Goal: Task Accomplishment & Management: Use online tool/utility

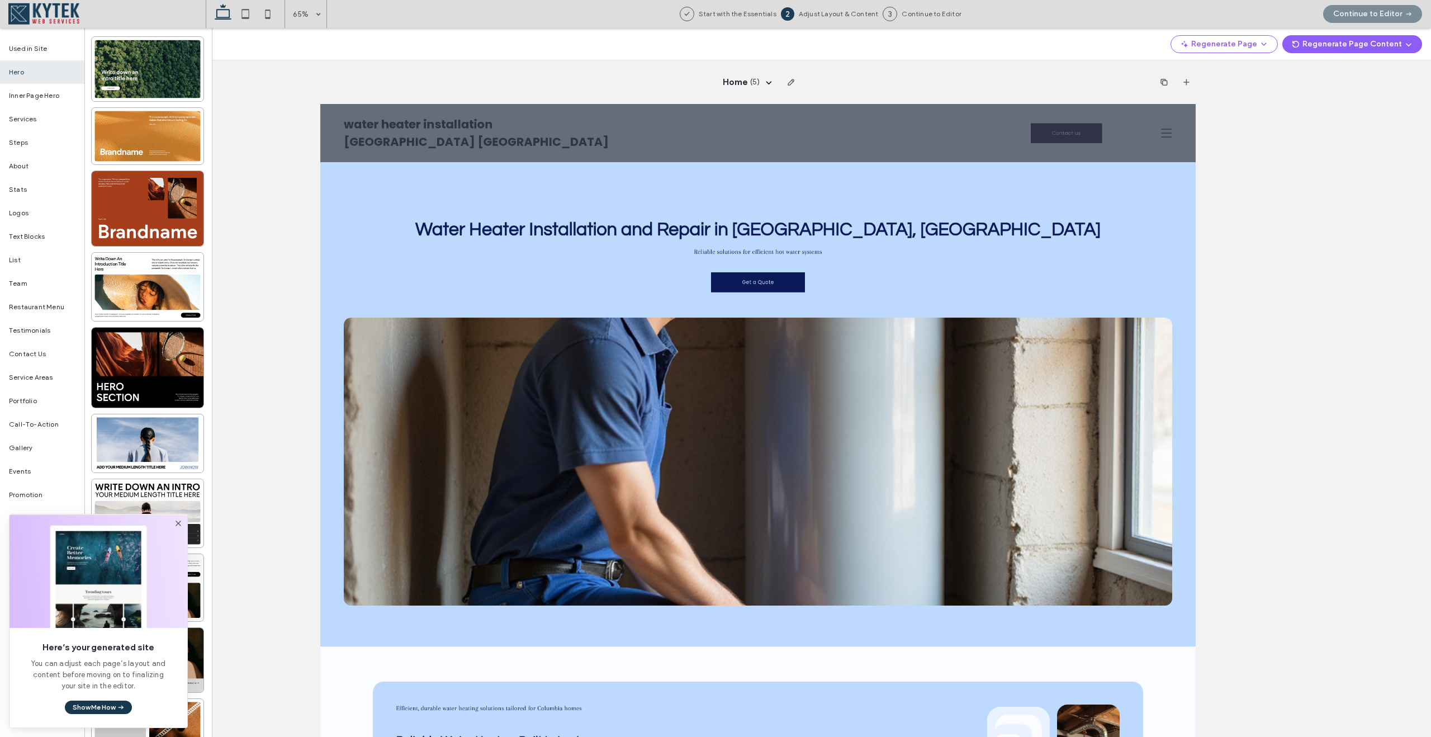
click at [107, 707] on button "Show Me How" at bounding box center [98, 706] width 67 height 13
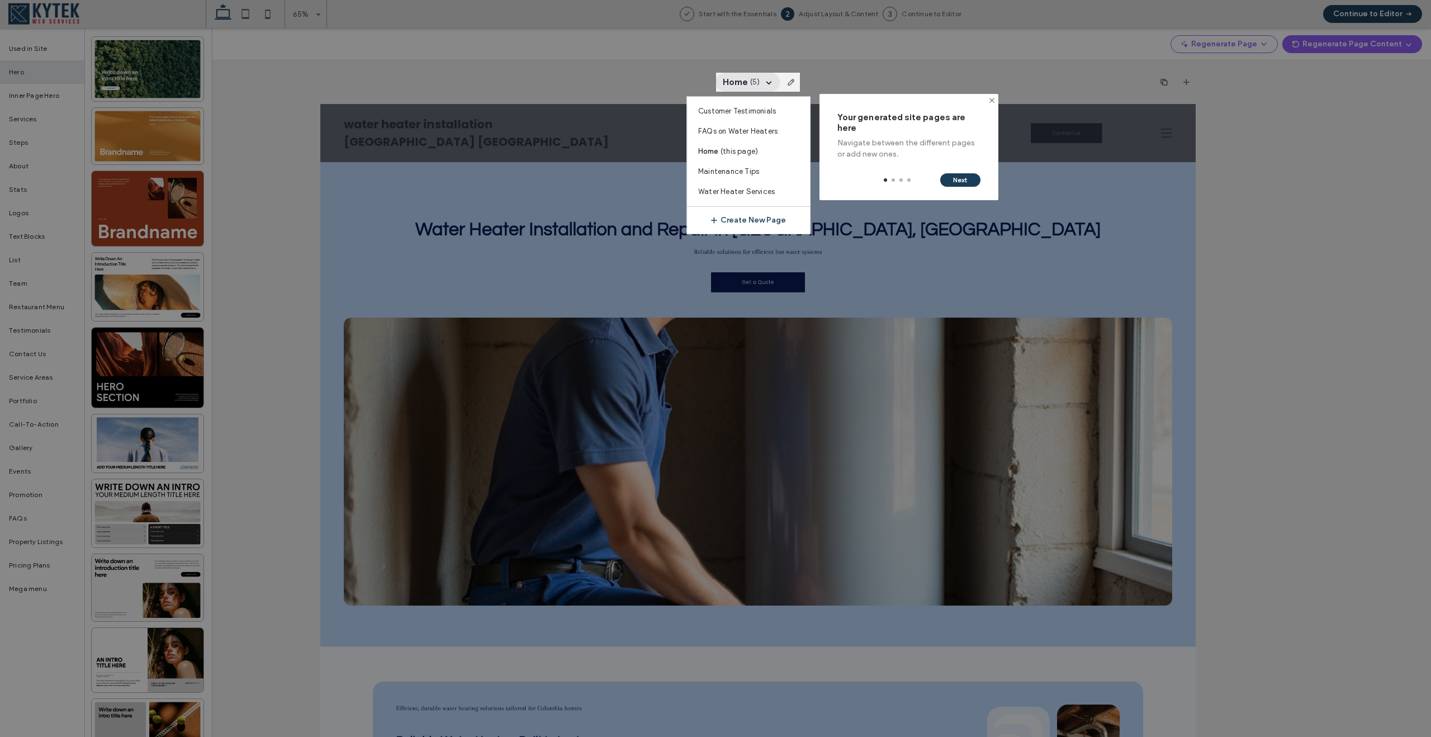
click at [770, 80] on div at bounding box center [758, 82] width 84 height 19
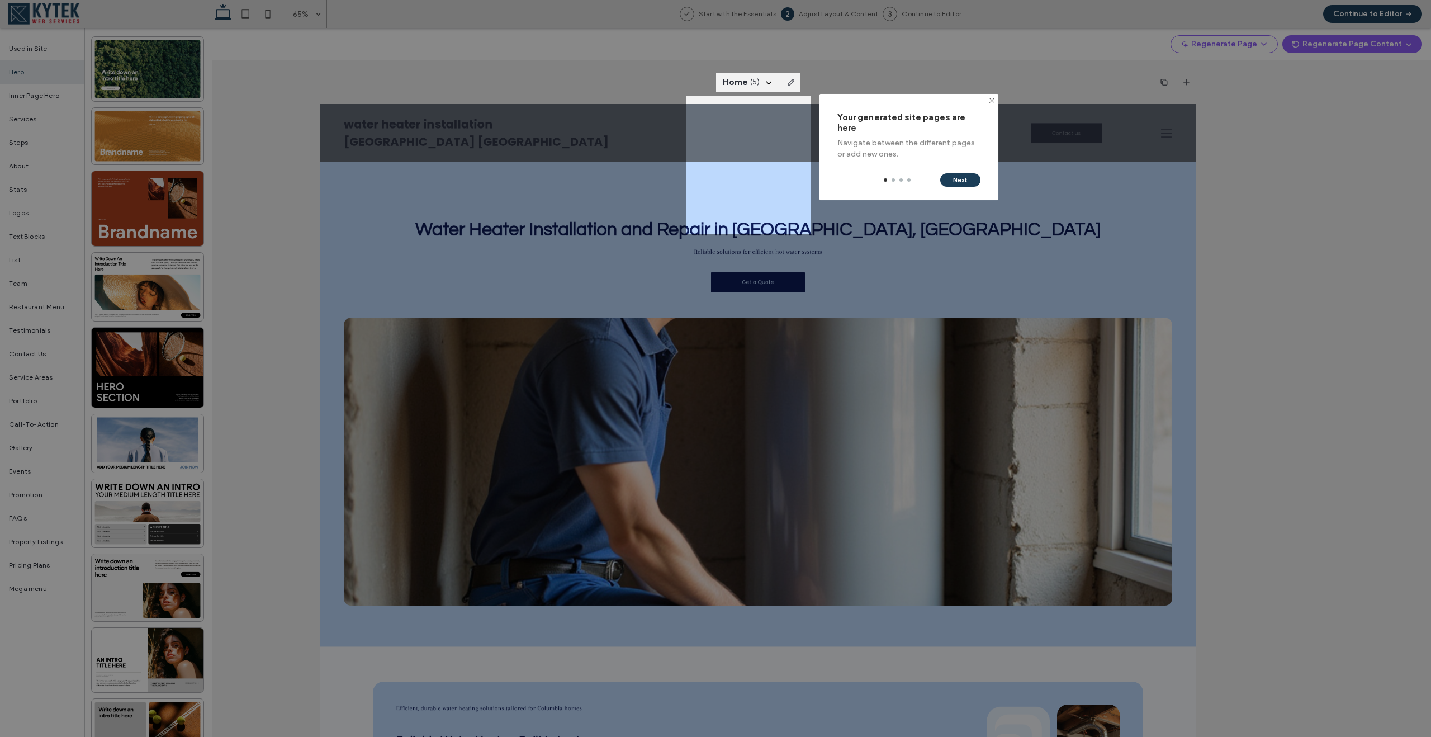
click at [772, 79] on div at bounding box center [758, 82] width 84 height 19
click at [766, 82] on div at bounding box center [758, 82] width 84 height 19
click at [960, 182] on button "Next" at bounding box center [960, 179] width 40 height 13
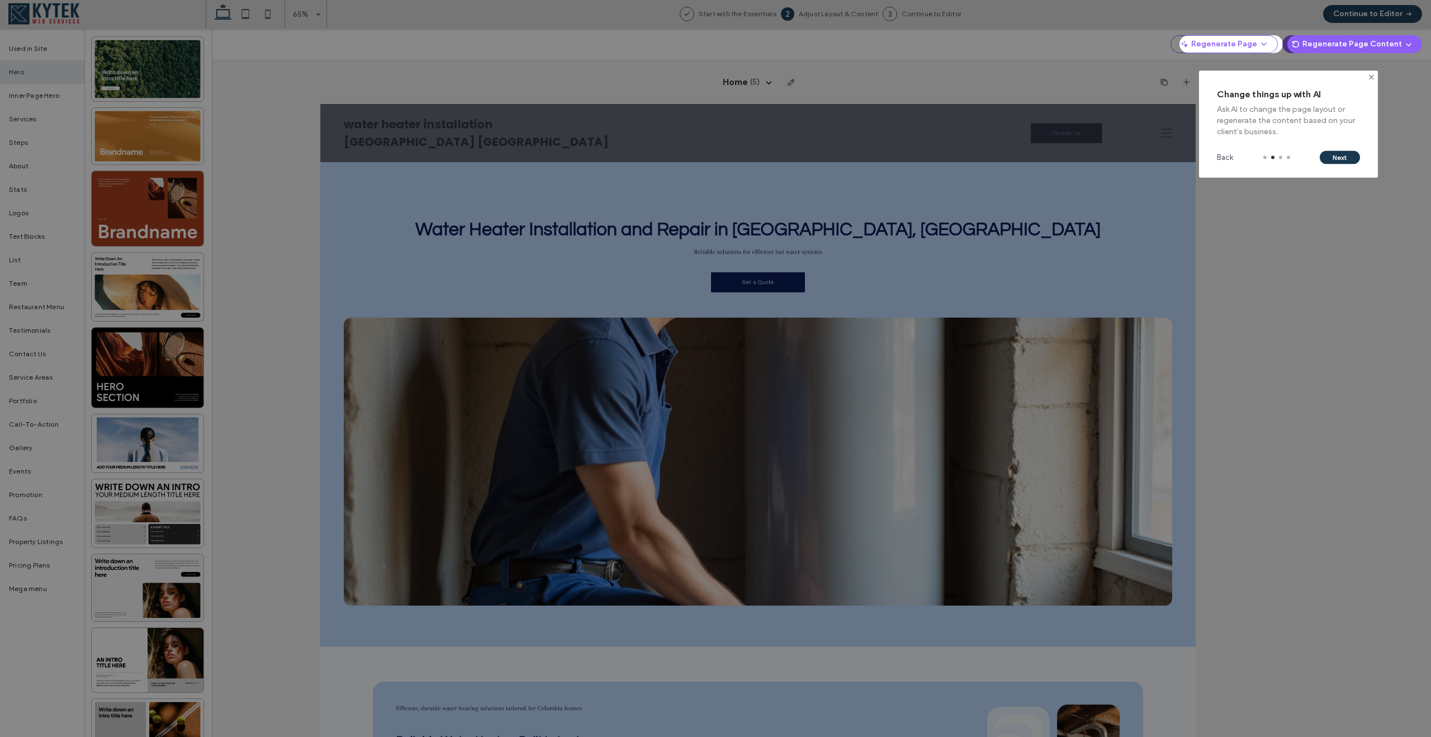
click at [1338, 155] on button "Next" at bounding box center [1340, 157] width 40 height 13
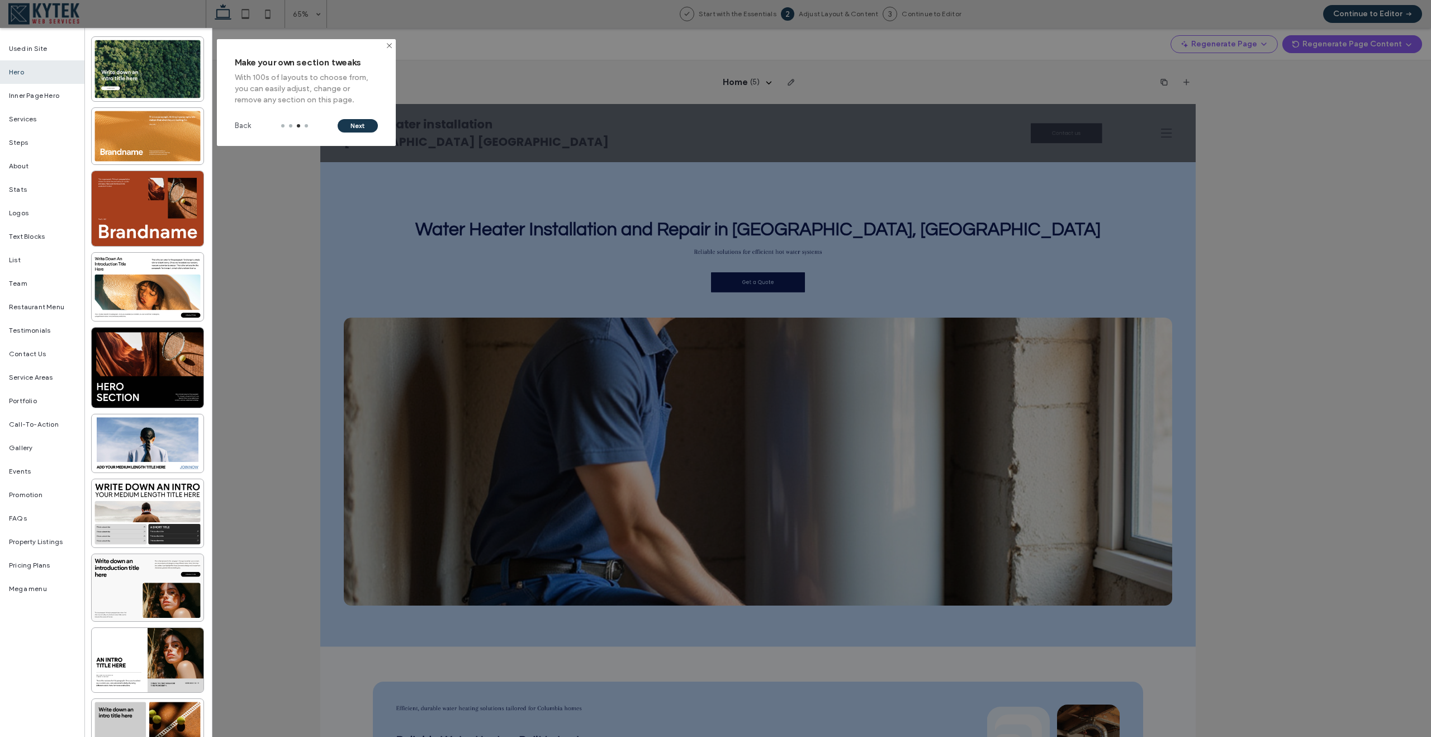
click at [365, 128] on button "Next" at bounding box center [358, 125] width 40 height 13
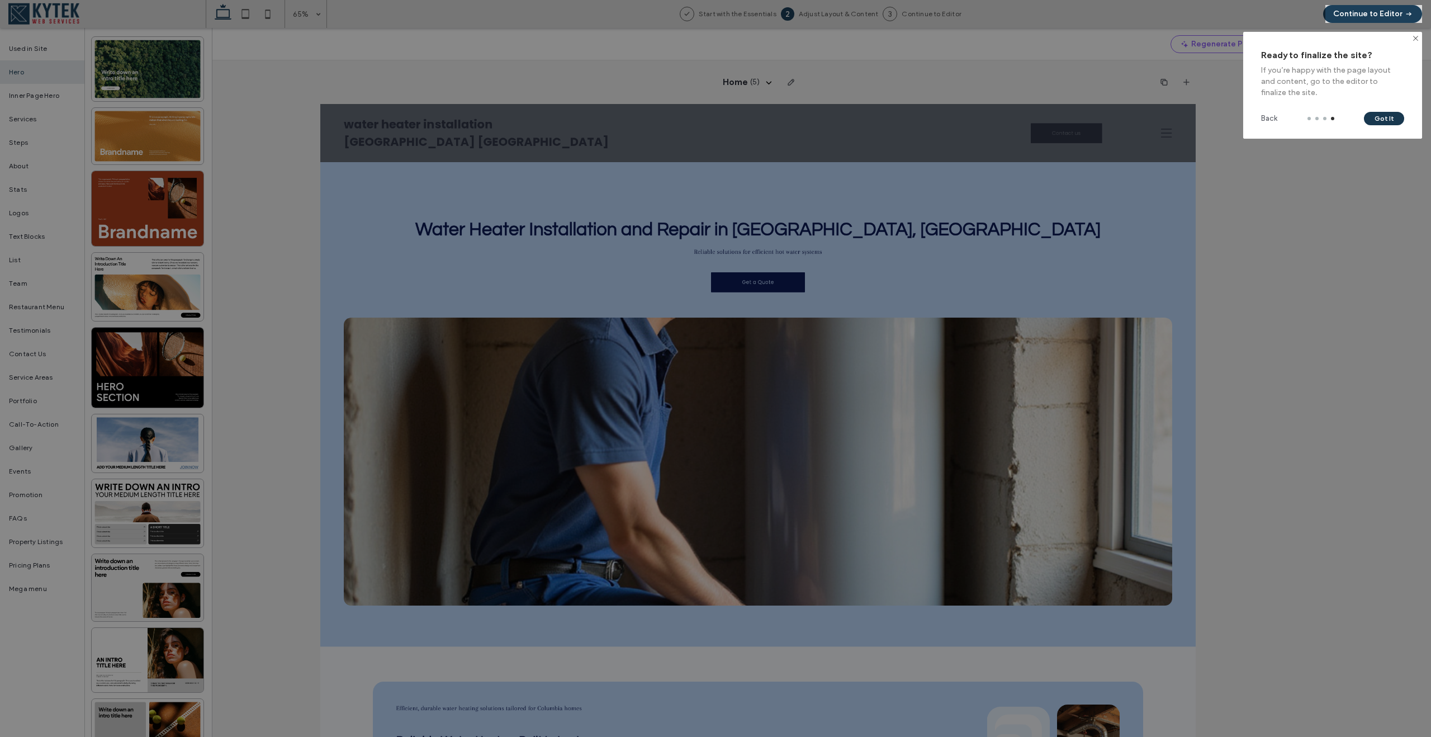
click at [1382, 113] on button "Got It" at bounding box center [1384, 118] width 40 height 13
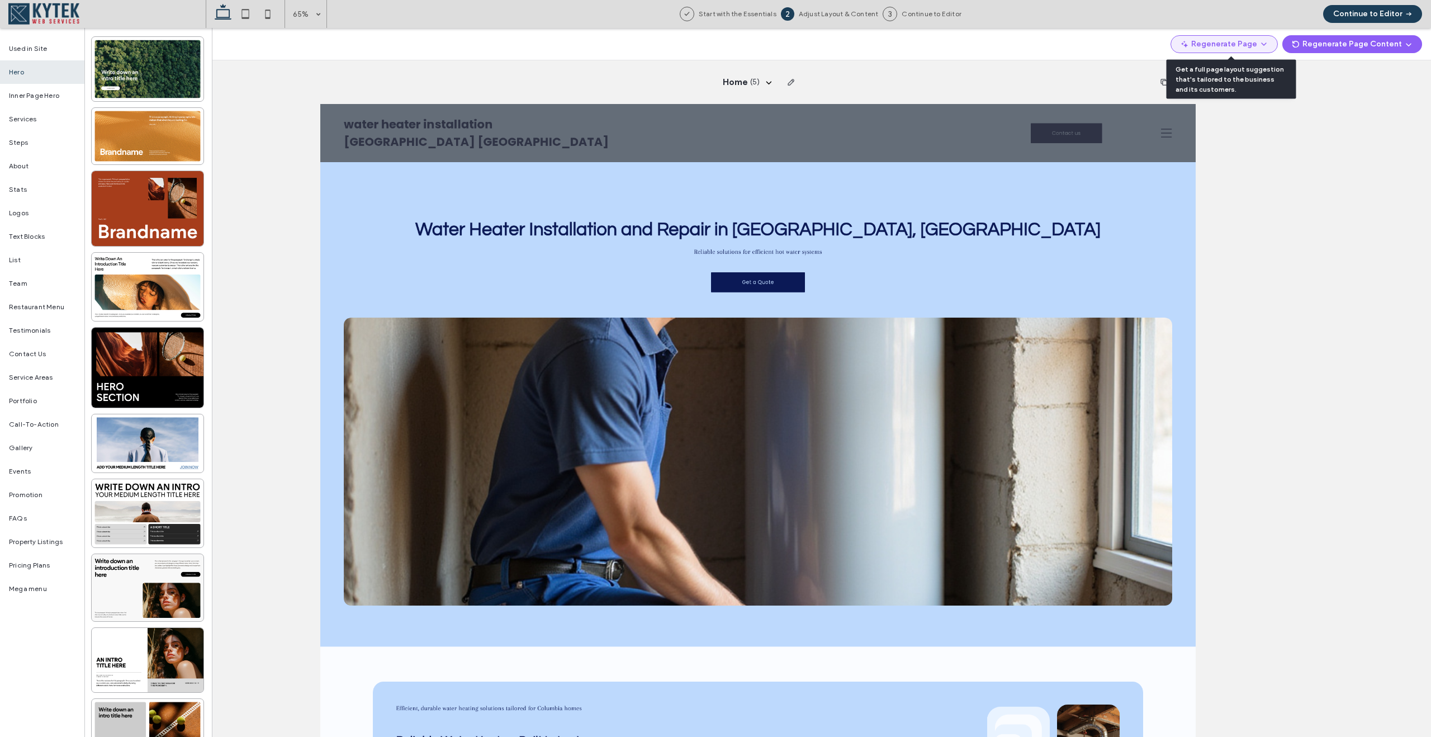
click at [1266, 44] on use "button" at bounding box center [1264, 44] width 4 height 2
click at [1234, 94] on span "Edit Page Goal" at bounding box center [1231, 94] width 52 height 11
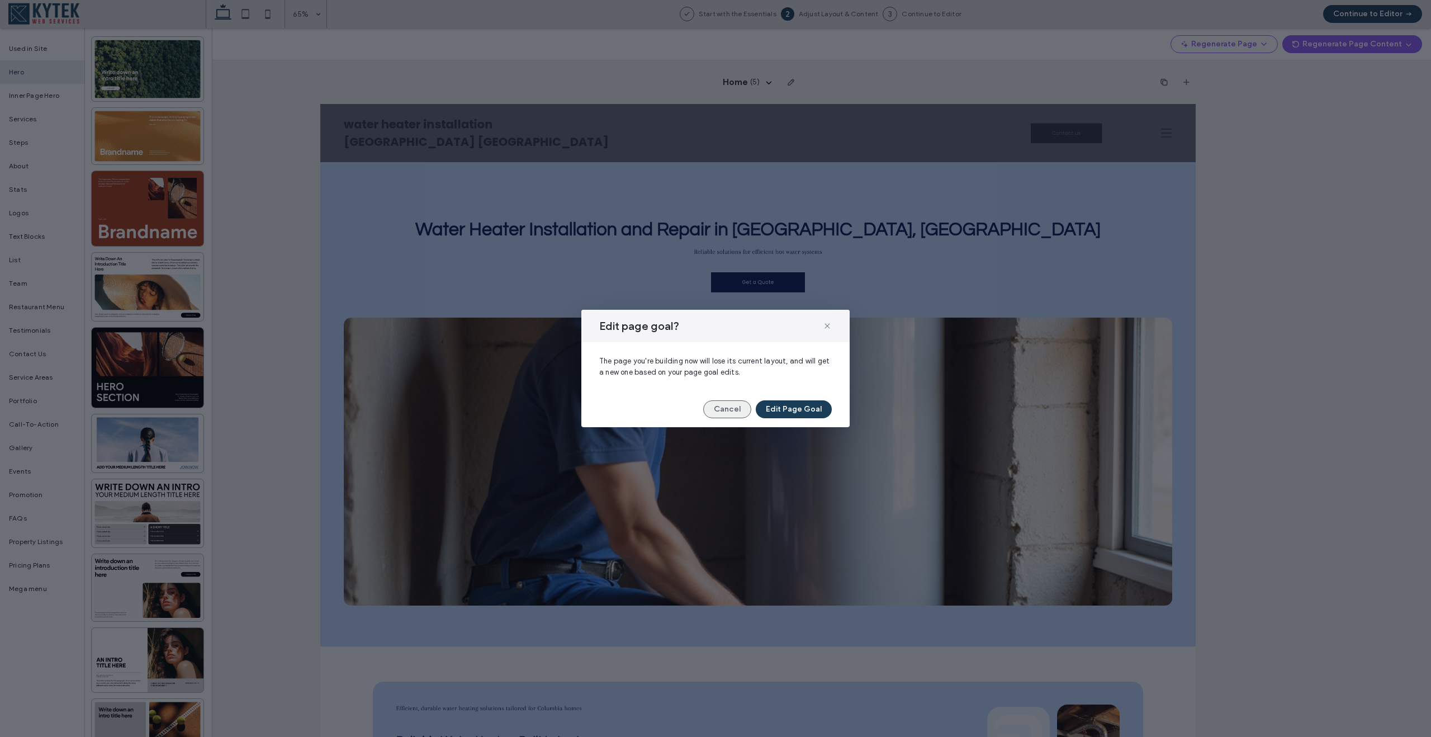
click at [723, 413] on button "Cancel" at bounding box center [727, 409] width 48 height 18
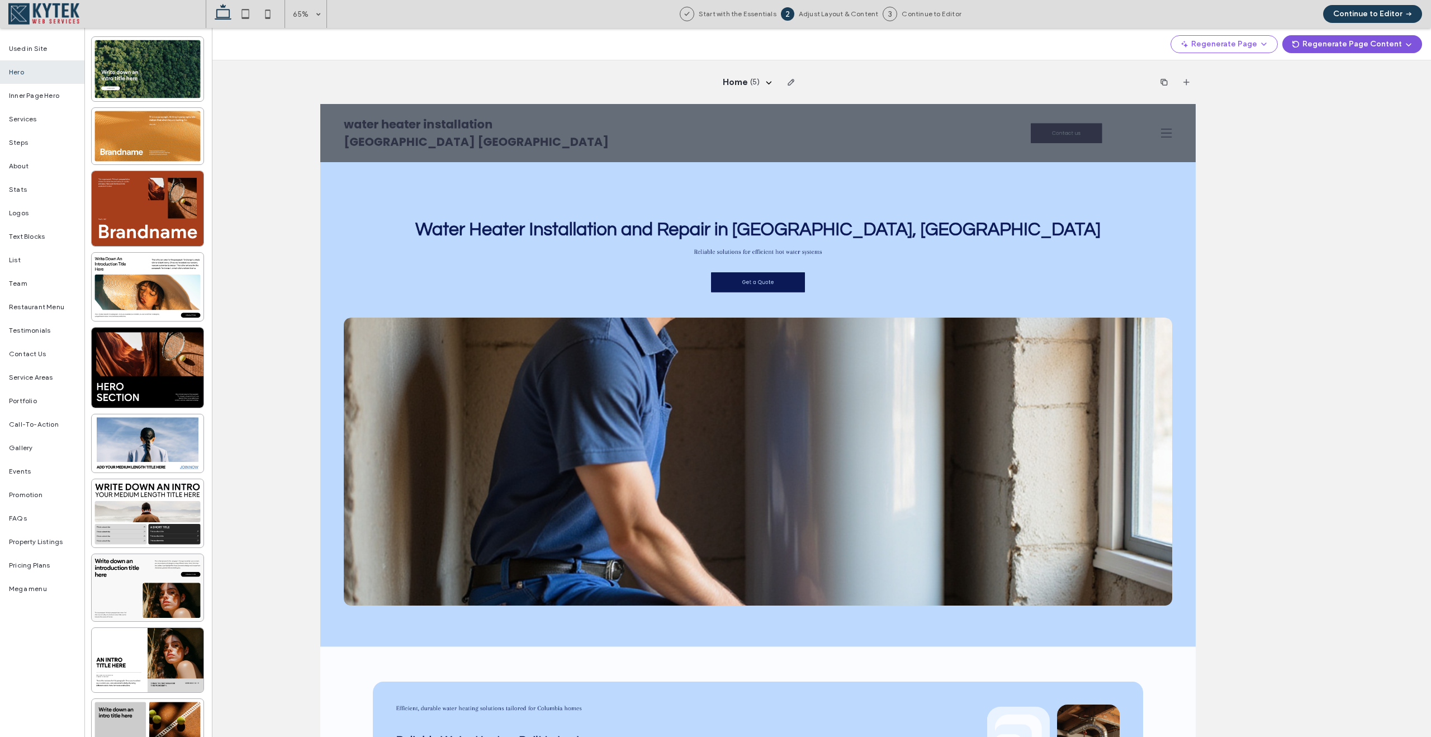
click at [1407, 45] on icon "button" at bounding box center [1408, 44] width 9 height 9
click at [1371, 79] on div "Edit Prompts" at bounding box center [1348, 73] width 121 height 21
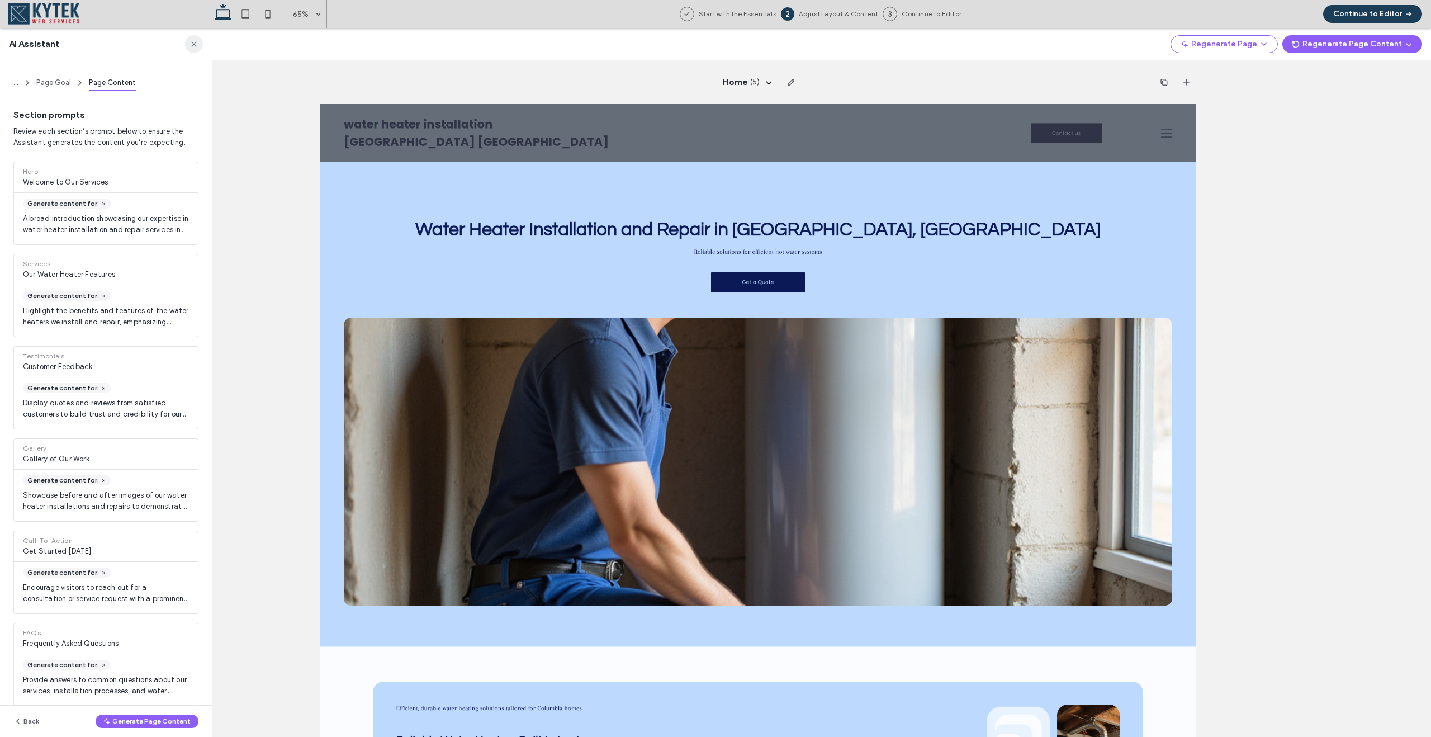
click at [191, 46] on icon "button" at bounding box center [193, 44] width 9 height 9
